Goal: Information Seeking & Learning: Learn about a topic

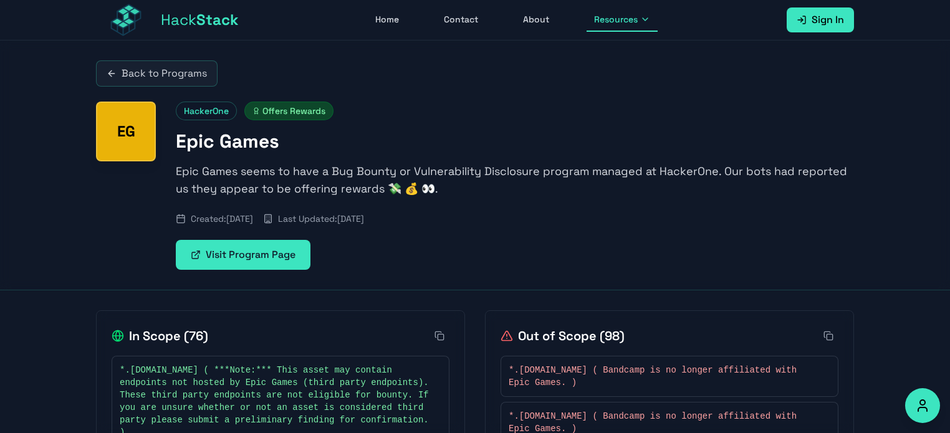
click at [439, 336] on icon at bounding box center [439, 336] width 10 height 10
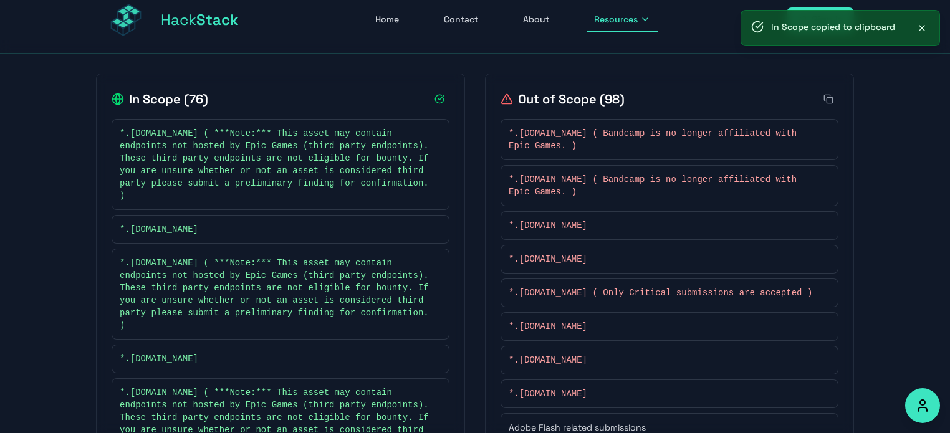
scroll to position [249, 0]
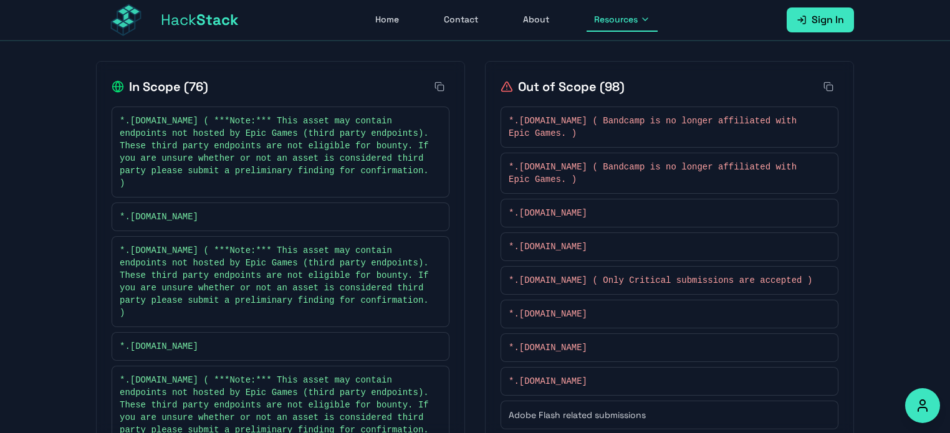
click at [826, 89] on icon at bounding box center [828, 87] width 10 height 10
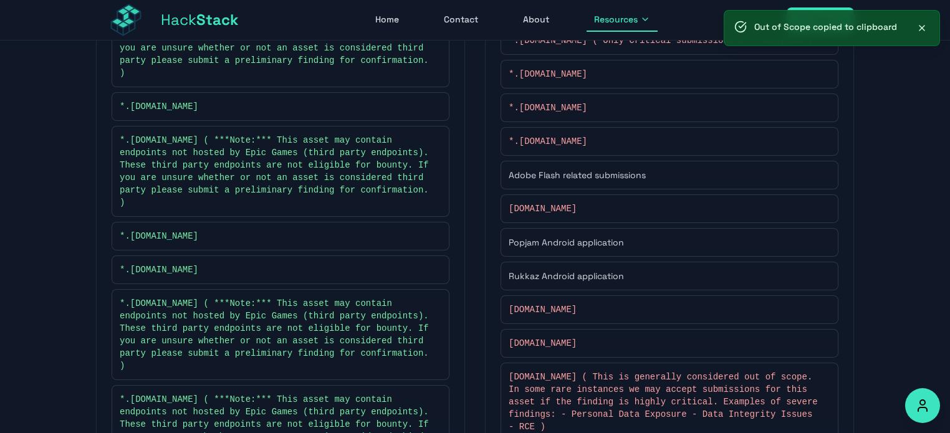
scroll to position [561, 0]
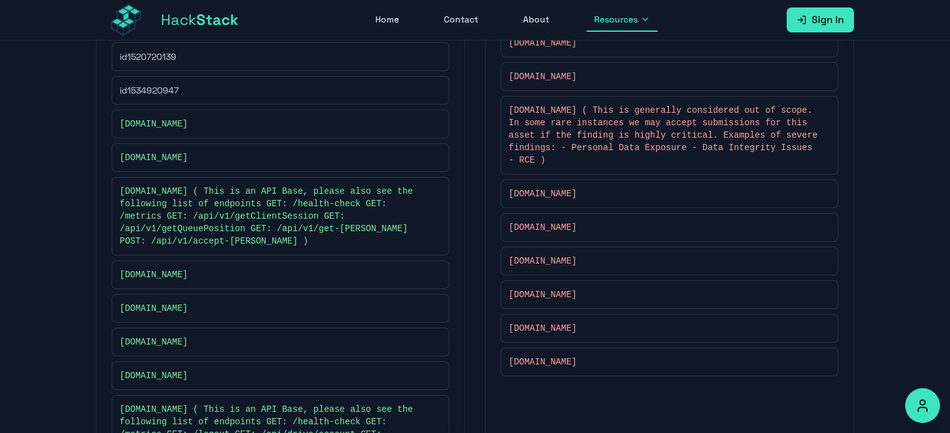
scroll to position [3339, 0]
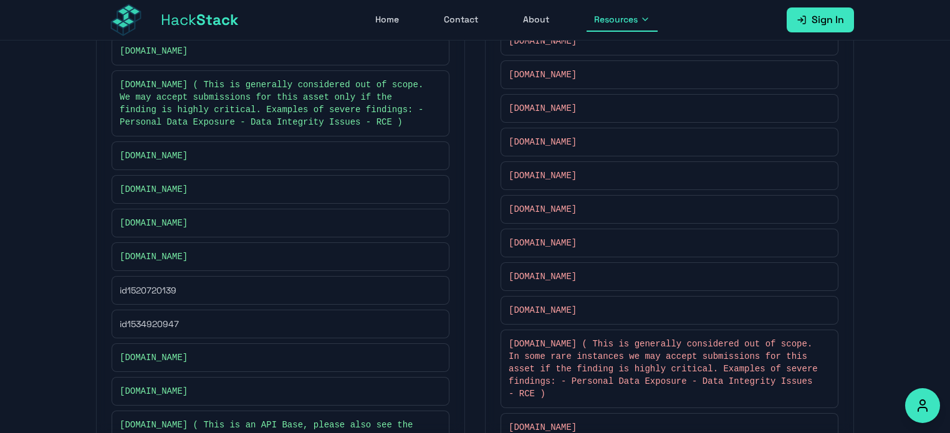
click at [645, 19] on icon at bounding box center [645, 19] width 10 height 10
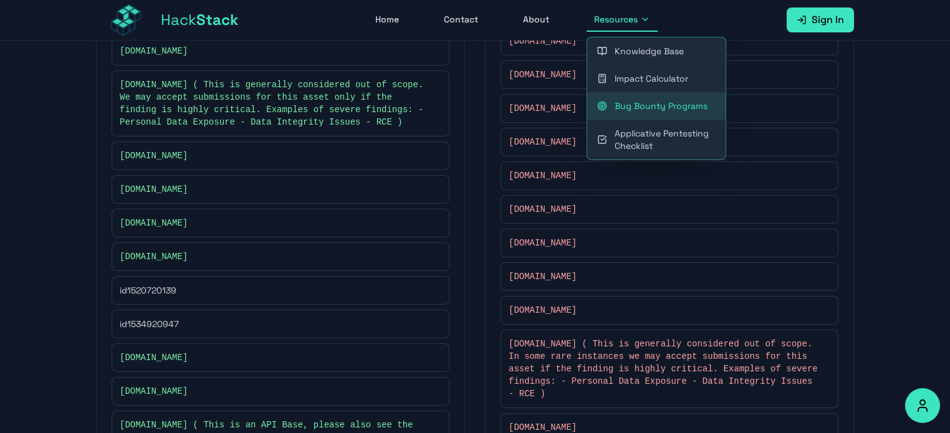
click at [673, 52] on link "Knowledge Base" at bounding box center [656, 50] width 138 height 27
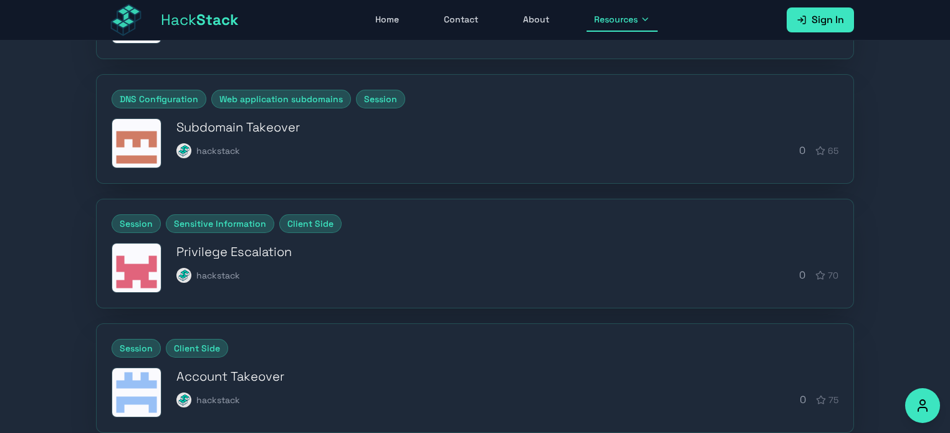
scroll to position [436, 0]
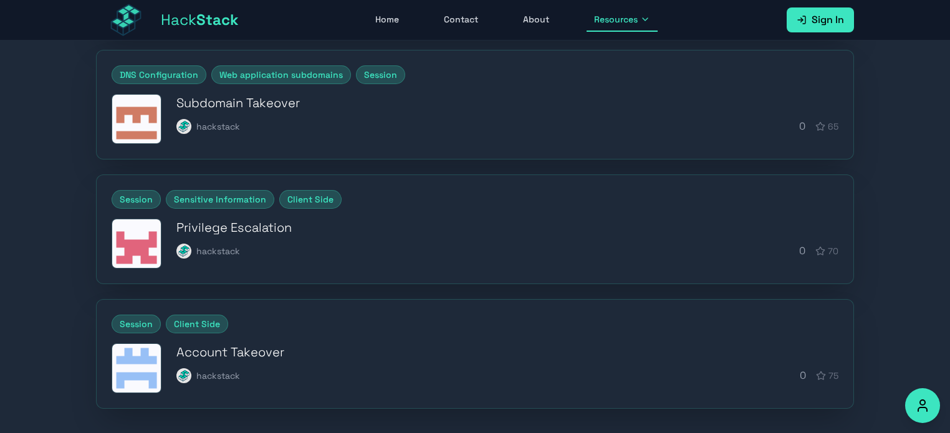
click at [312, 229] on h3 "Privilege Escalation" at bounding box center [507, 227] width 662 height 17
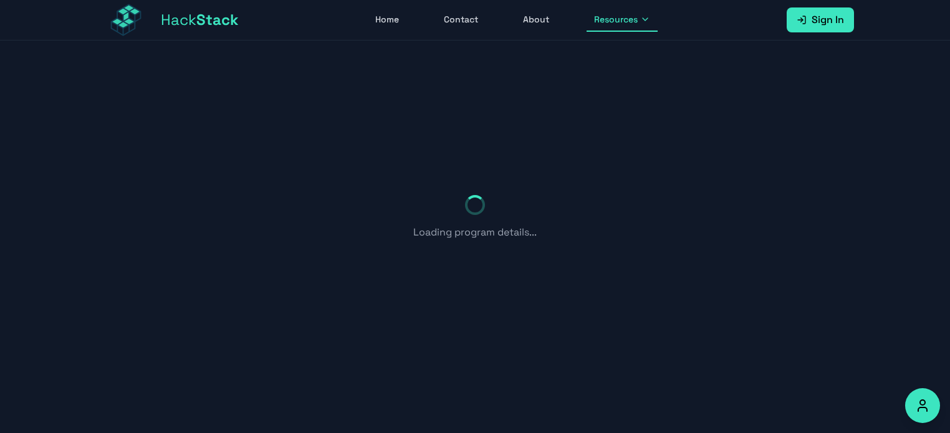
scroll to position [436, 0]
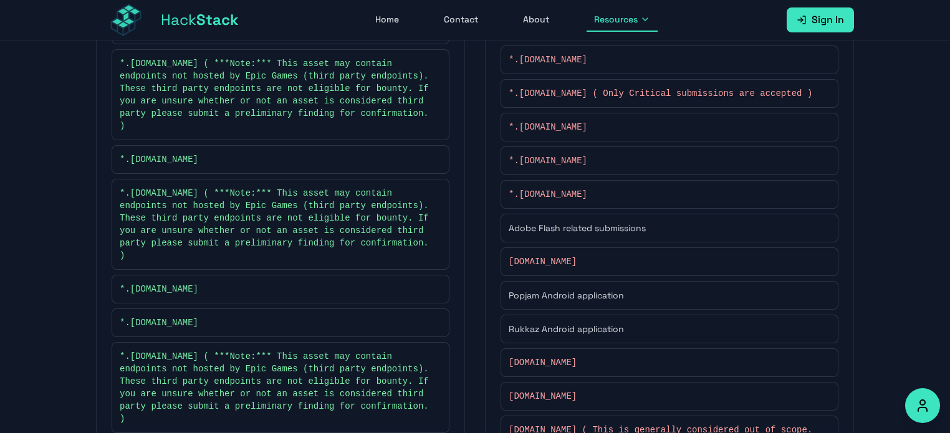
click at [612, 21] on span "Resources" at bounding box center [616, 19] width 44 height 12
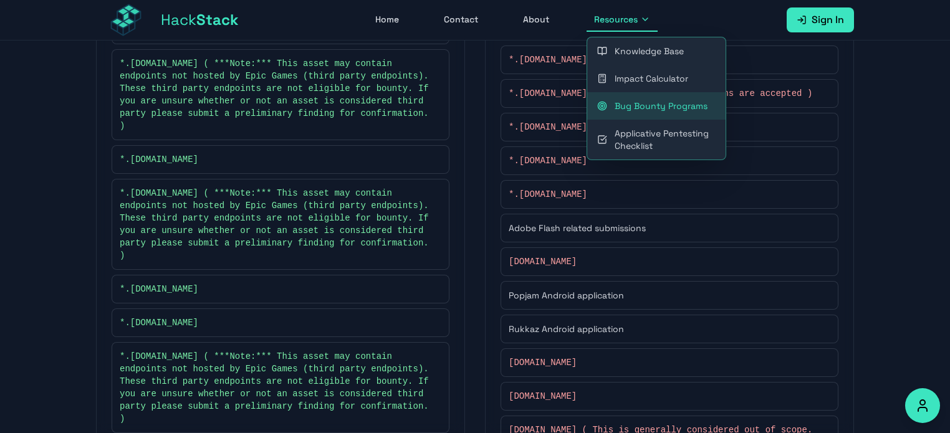
click at [661, 137] on link "Applicative Pentesting Checklist" at bounding box center [656, 140] width 138 height 40
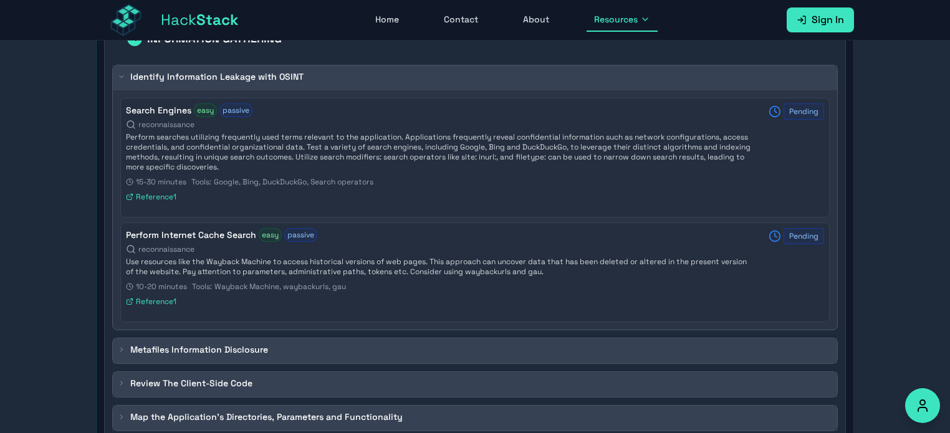
click at [278, 70] on h3 "Identify Information Leakage with OSINT" at bounding box center [216, 76] width 173 height 12
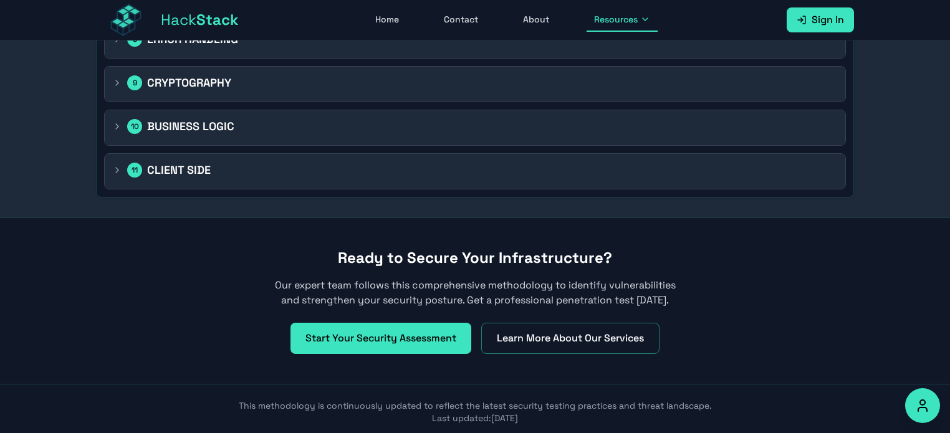
scroll to position [918, 0]
click at [207, 174] on div "11 CLIENT SIDE" at bounding box center [475, 170] width 741 height 35
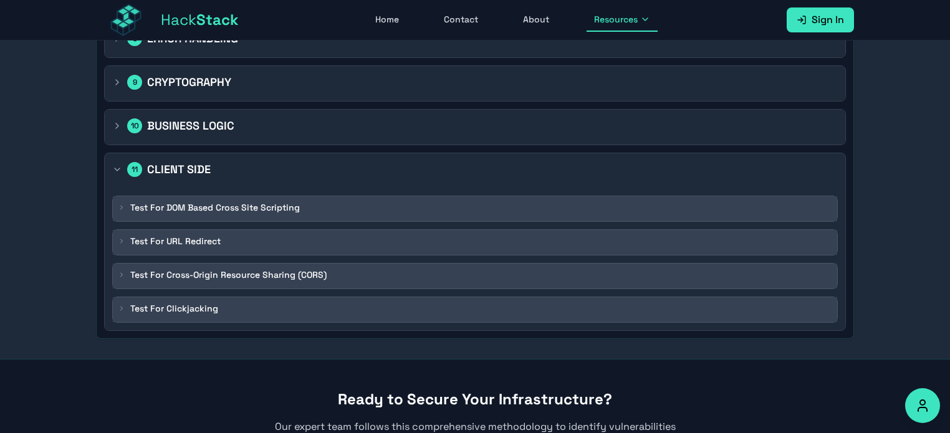
click at [207, 174] on div "11 CLIENT SIDE" at bounding box center [475, 170] width 741 height 35
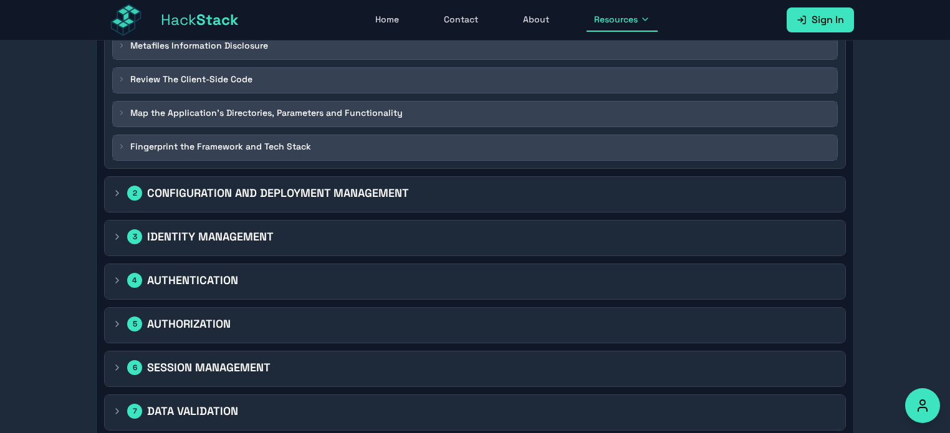
scroll to position [481, 0]
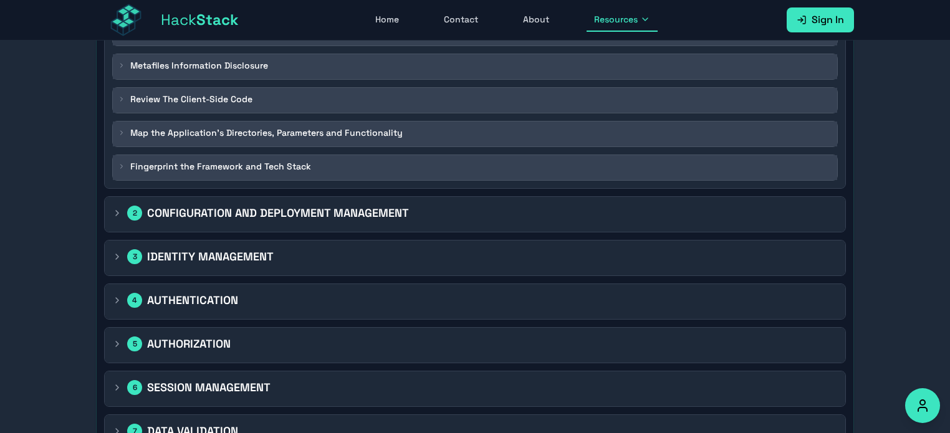
click at [198, 331] on div "5 AUTHORIZATION" at bounding box center [475, 345] width 741 height 35
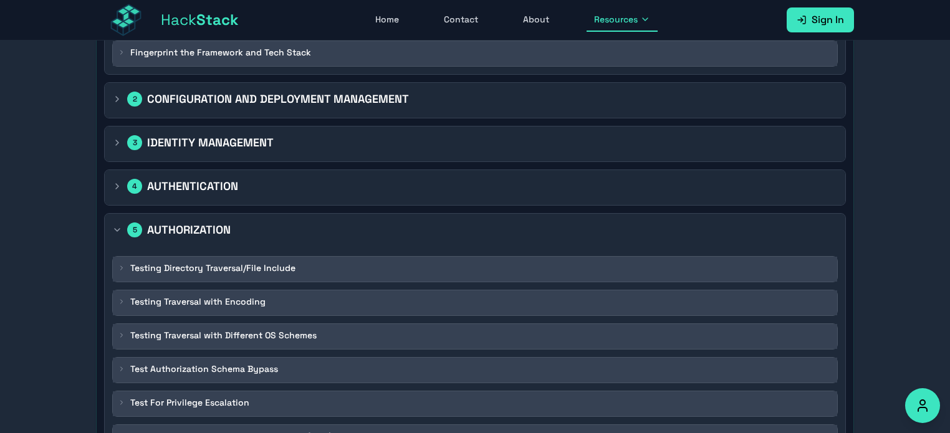
scroll to position [606, 0]
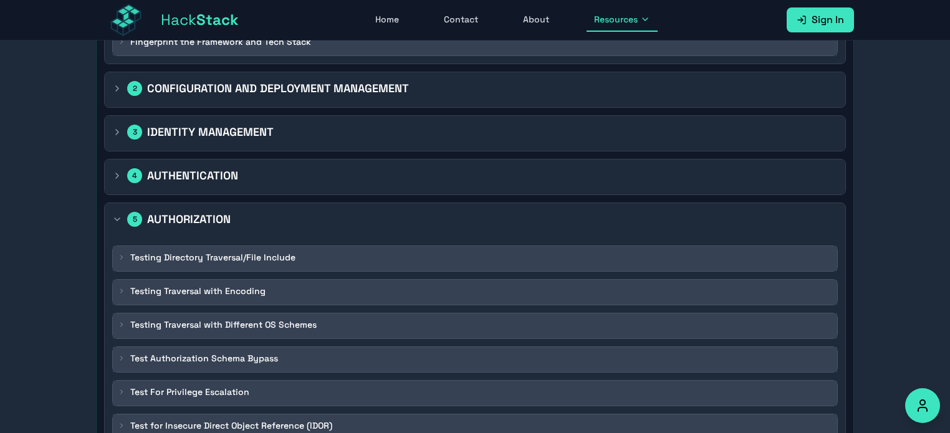
click at [183, 213] on h2 "AUTHORIZATION" at bounding box center [189, 219] width 84 height 17
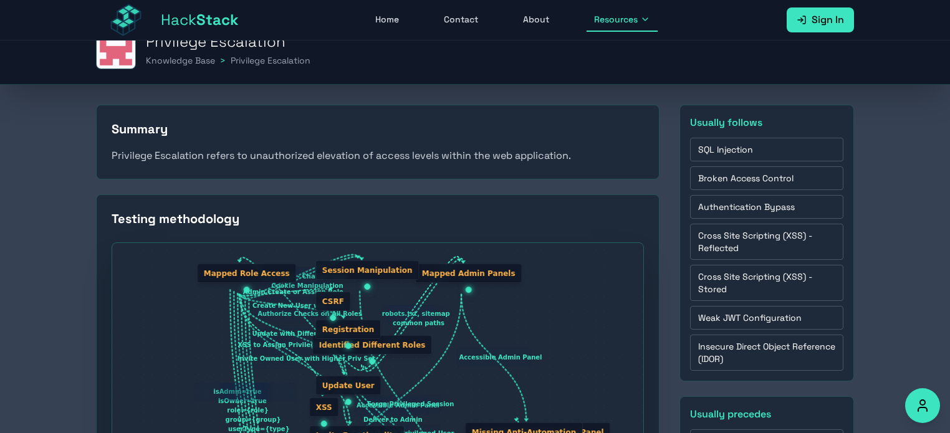
scroll to position [26, 0]
click at [474, 276] on div "Mapped Admin Panels" at bounding box center [468, 273] width 107 height 19
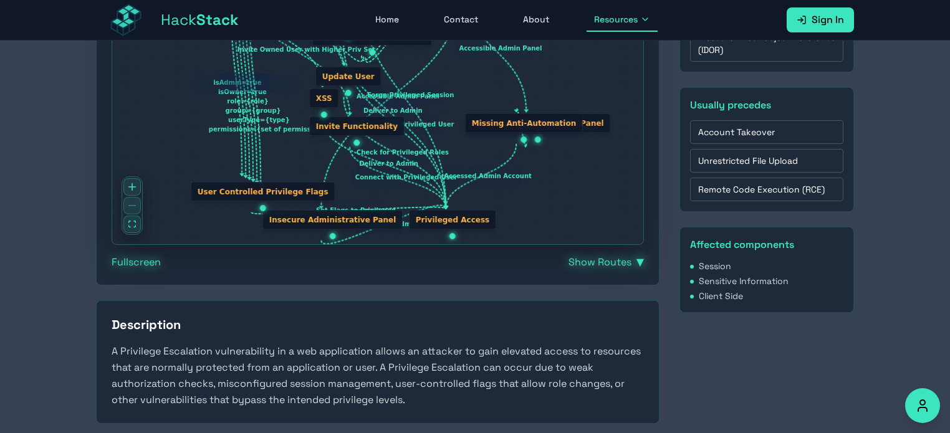
scroll to position [337, 0]
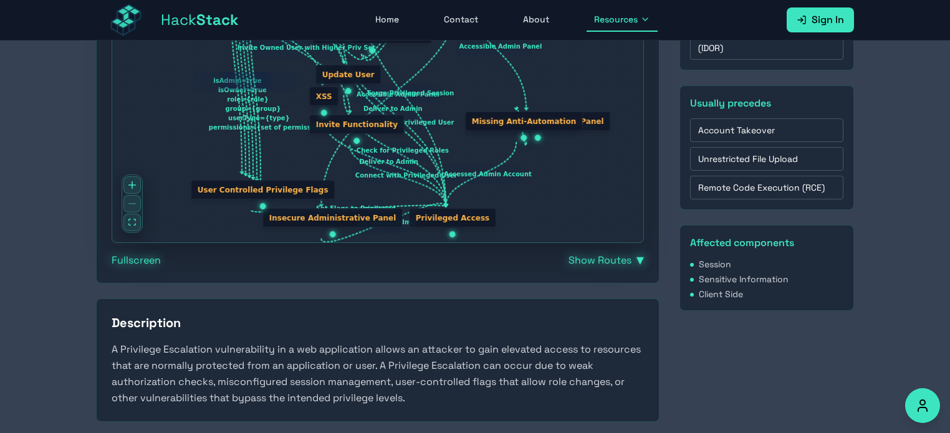
click at [636, 257] on span "▼" at bounding box center [639, 260] width 7 height 15
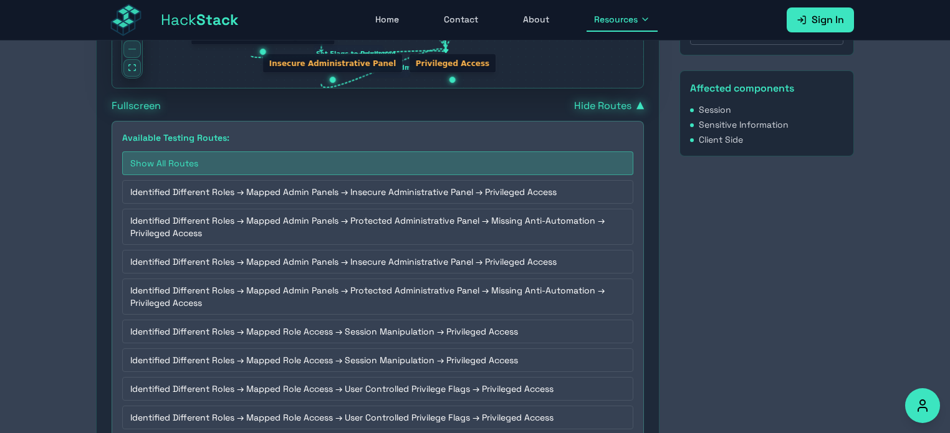
scroll to position [524, 0]
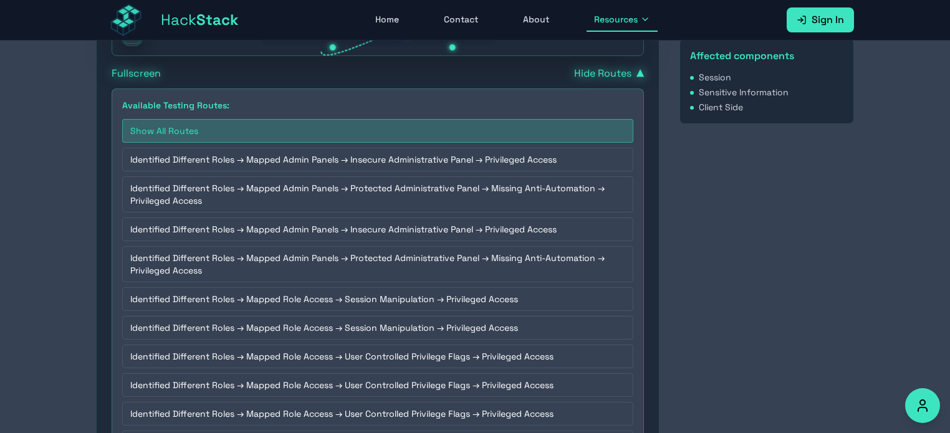
click at [373, 161] on button "Identified Different Roles → Mapped Admin Panels → Insecure Administrative Pane…" at bounding box center [377, 160] width 511 height 24
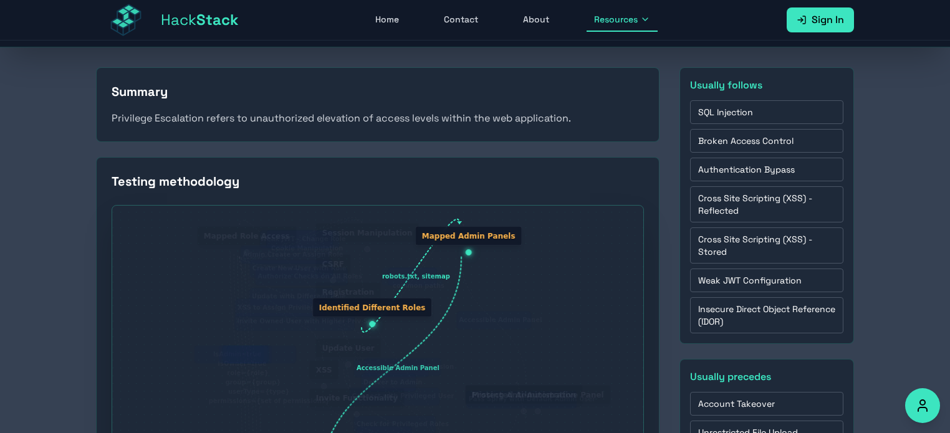
scroll to position [26, 0]
